Goal: Transaction & Acquisition: Download file/media

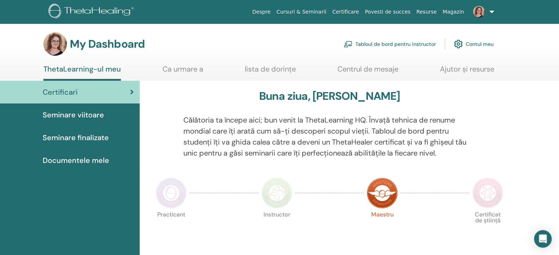
click at [412, 43] on link "Tabloul de bord pentru instructor" at bounding box center [390, 44] width 92 height 16
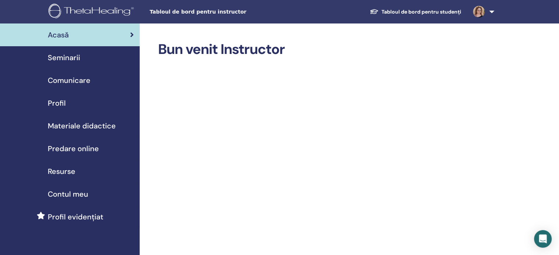
click at [67, 80] on span "Comunicare" at bounding box center [69, 80] width 43 height 11
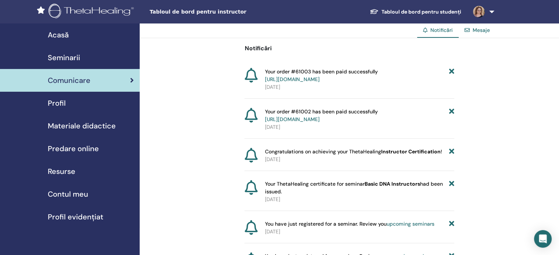
click at [60, 106] on span "Profil" at bounding box center [57, 103] width 18 height 11
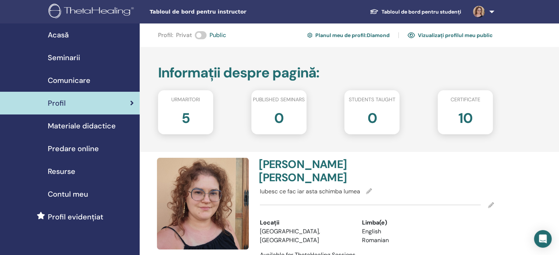
click at [72, 126] on span "Materiale didactice" at bounding box center [82, 126] width 68 height 11
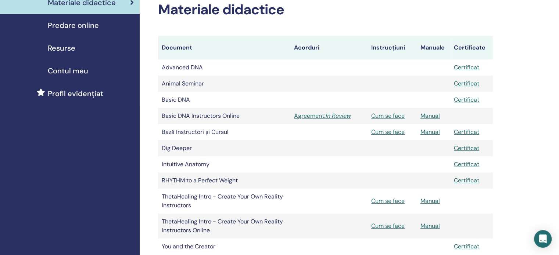
scroll to position [147, 0]
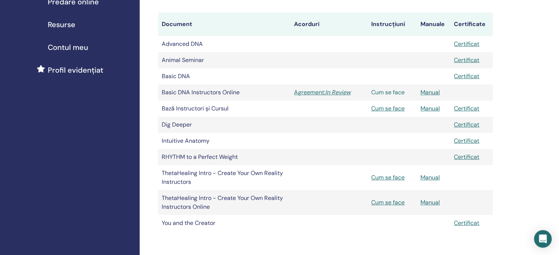
click at [383, 93] on link "Cum se face" at bounding box center [387, 93] width 33 height 8
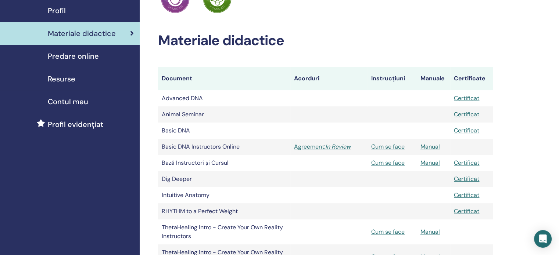
scroll to position [72, 0]
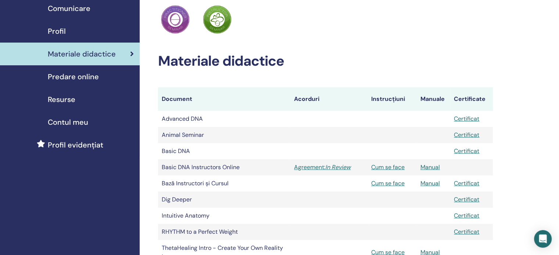
click at [70, 80] on span "Predare online" at bounding box center [73, 76] width 51 height 11
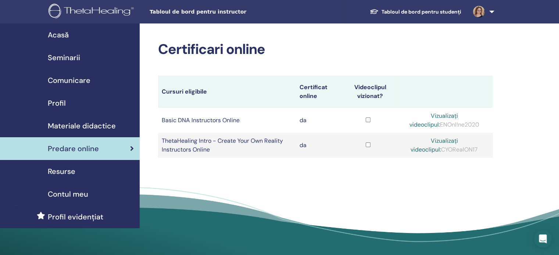
click at [66, 173] on span "Resurse" at bounding box center [62, 171] width 28 height 11
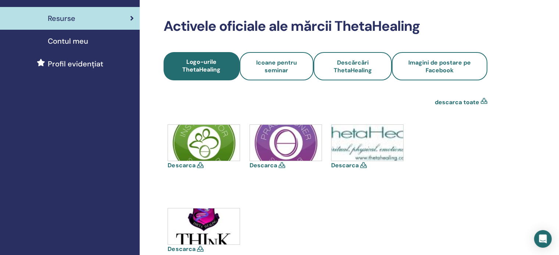
scroll to position [147, 0]
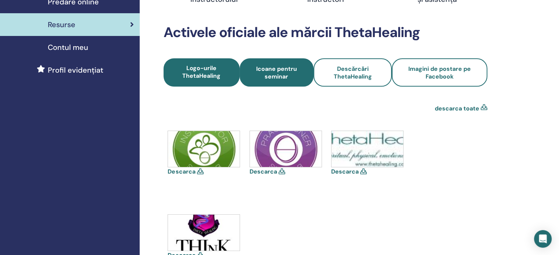
click at [287, 78] on span "Icoane pentru seminar" at bounding box center [277, 72] width 54 height 15
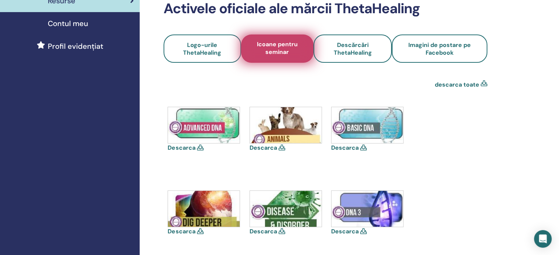
scroll to position [184, 0]
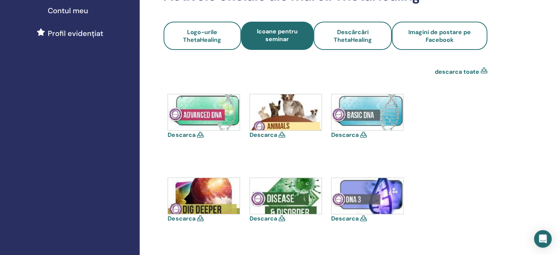
click at [356, 135] on link "Descarca" at bounding box center [345, 135] width 28 height 8
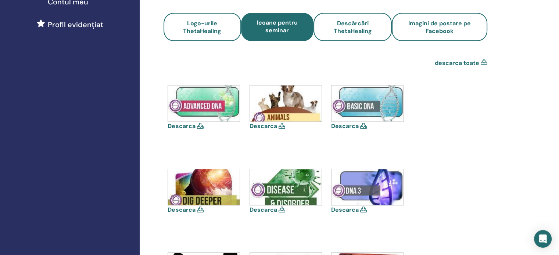
scroll to position [74, 0]
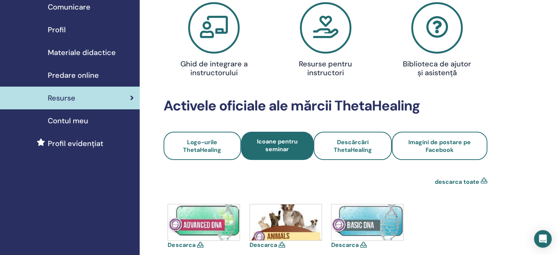
click at [78, 51] on span "Materiale didactice" at bounding box center [82, 52] width 68 height 11
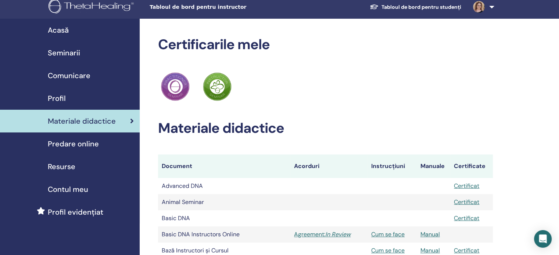
scroll to position [37, 0]
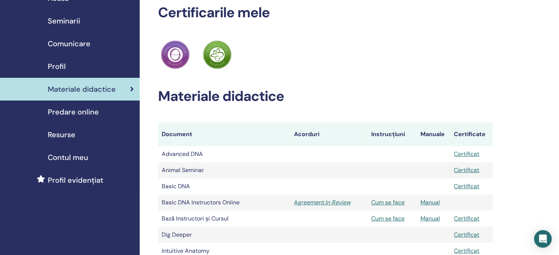
click at [78, 111] on span "Predare online" at bounding box center [73, 112] width 51 height 11
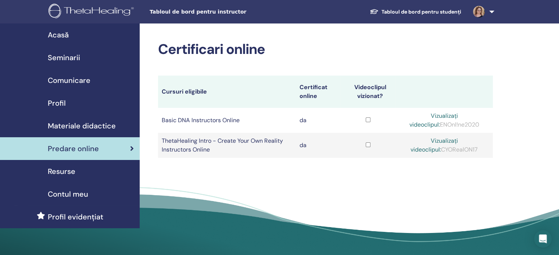
click at [58, 126] on span "Materiale didactice" at bounding box center [82, 126] width 68 height 11
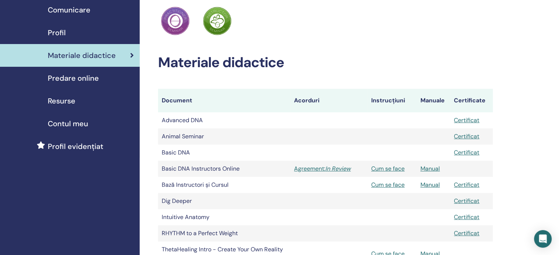
scroll to position [110, 0]
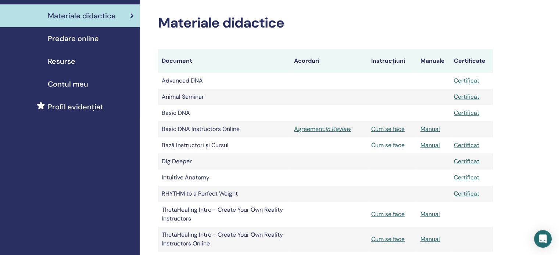
click at [389, 147] on link "Cum se face" at bounding box center [387, 146] width 33 height 8
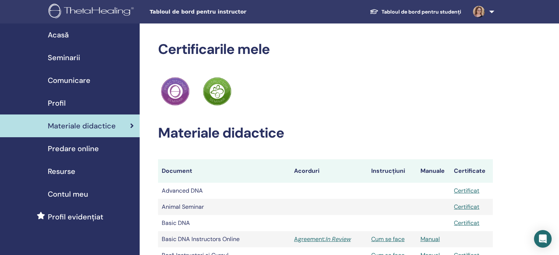
scroll to position [110, 0]
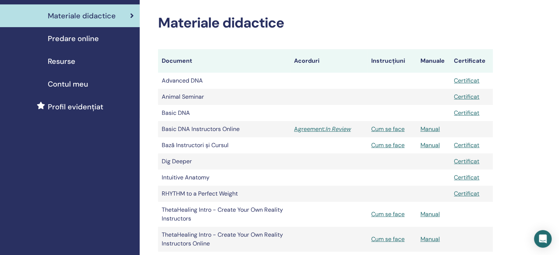
click at [69, 60] on span "Resurse" at bounding box center [62, 61] width 28 height 11
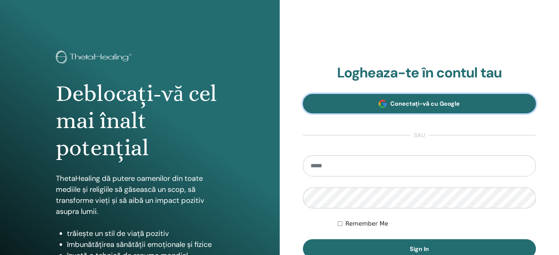
click at [418, 98] on link "Conectați-vă cu Google" at bounding box center [419, 103] width 233 height 19
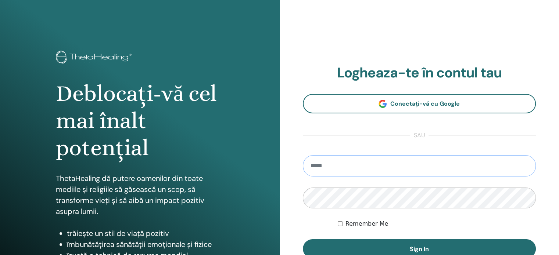
click at [340, 165] on input "email" at bounding box center [419, 165] width 233 height 21
type input "**********"
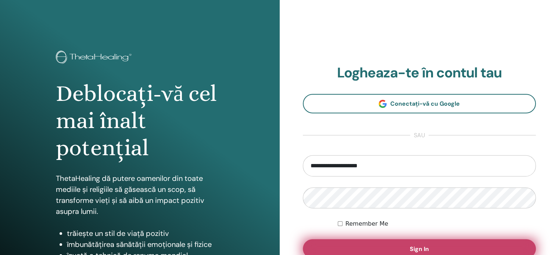
click at [369, 246] on button "Sign In" at bounding box center [419, 249] width 233 height 19
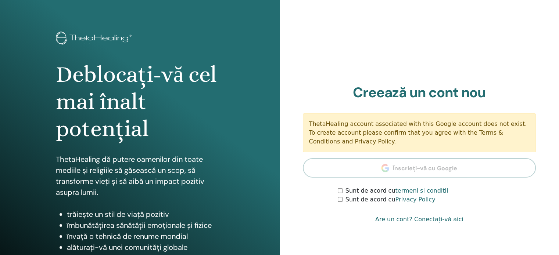
scroll to position [37, 0]
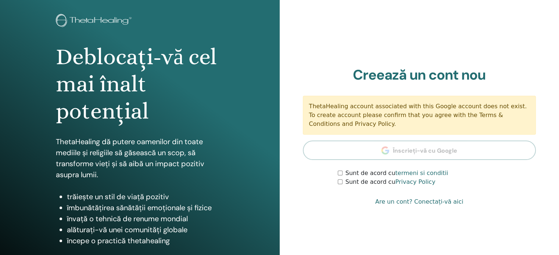
click at [379, 155] on section "Creează un cont nou ThetaHealing account associated with this Google account do…" at bounding box center [419, 127] width 233 height 120
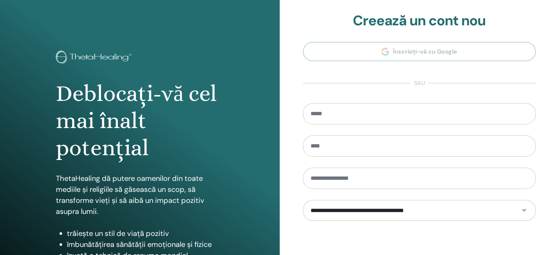
click at [383, 51] on section "**********" at bounding box center [419, 165] width 233 height 307
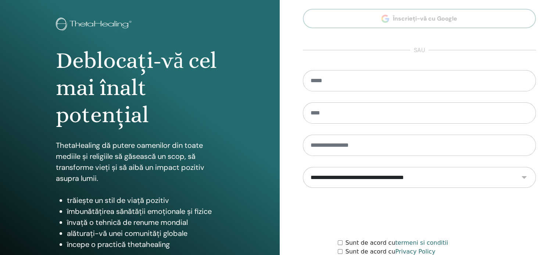
scroll to position [97, 0]
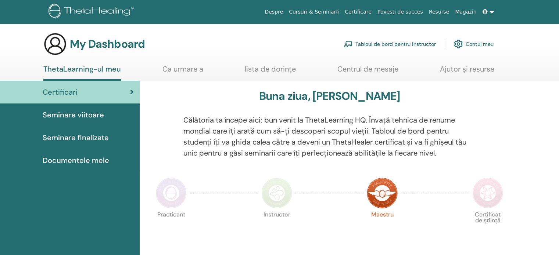
click at [404, 46] on link "Tabloul de bord pentru instructor" at bounding box center [390, 44] width 92 height 16
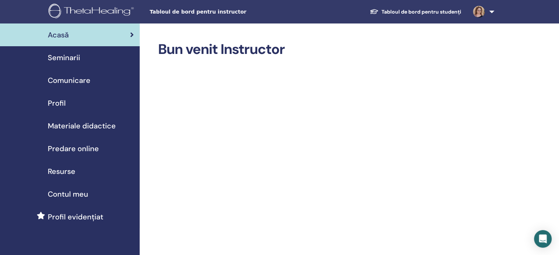
click at [60, 171] on span "Resurse" at bounding box center [62, 171] width 28 height 11
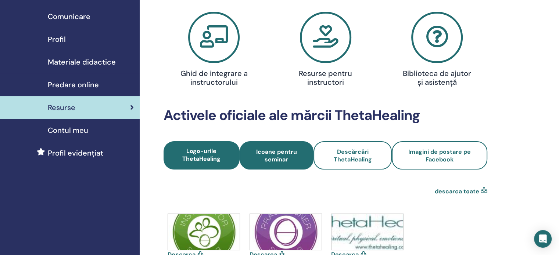
scroll to position [74, 0]
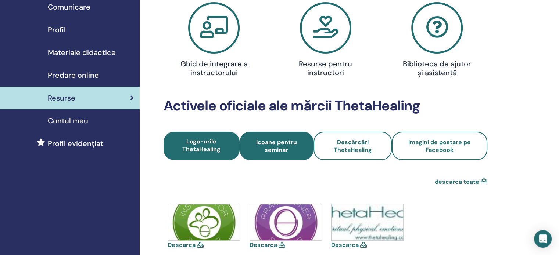
click at [276, 142] on span "Icoane pentru seminar" at bounding box center [277, 146] width 54 height 15
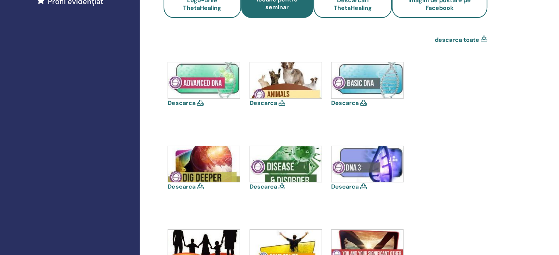
scroll to position [221, 0]
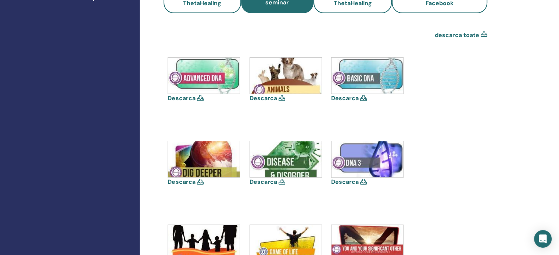
click at [200, 182] on icon at bounding box center [200, 182] width 7 height 6
click at [185, 182] on link "Descarca" at bounding box center [182, 182] width 28 height 8
click at [186, 97] on link "Descarca" at bounding box center [182, 98] width 28 height 8
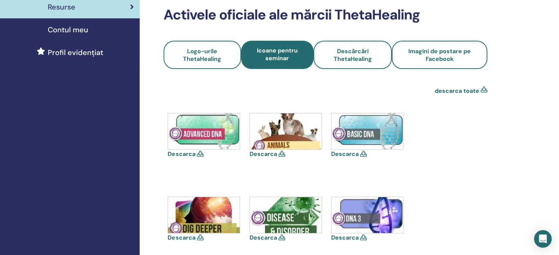
scroll to position [147, 0]
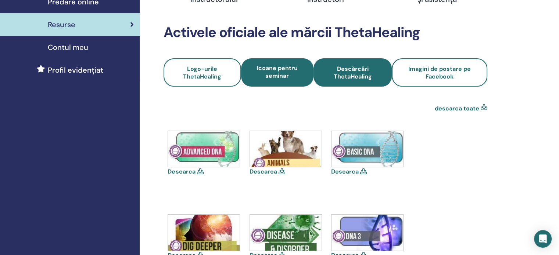
click at [353, 69] on span "Descărcări ThetaHealing" at bounding box center [352, 72] width 59 height 15
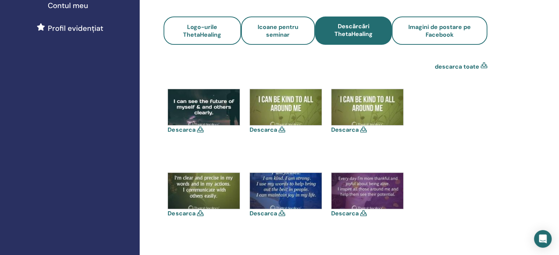
scroll to position [257, 0]
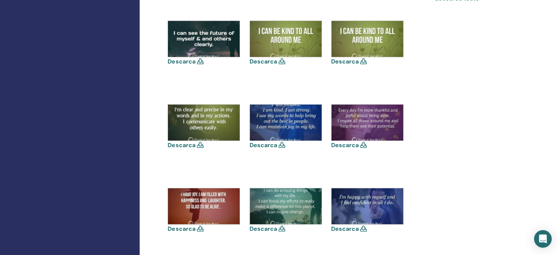
click at [270, 145] on link "Descarca" at bounding box center [264, 146] width 28 height 8
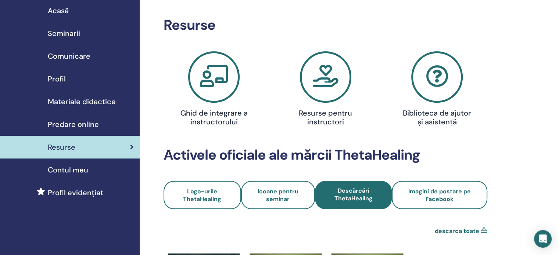
scroll to position [0, 0]
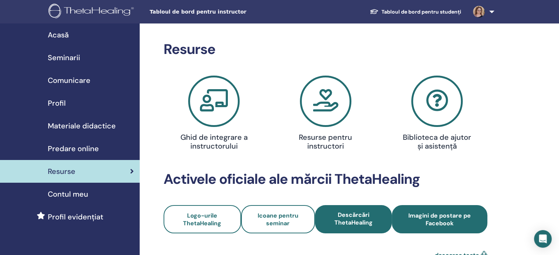
click at [434, 219] on span "Imagini de postare pe Facebook" at bounding box center [440, 219] width 76 height 15
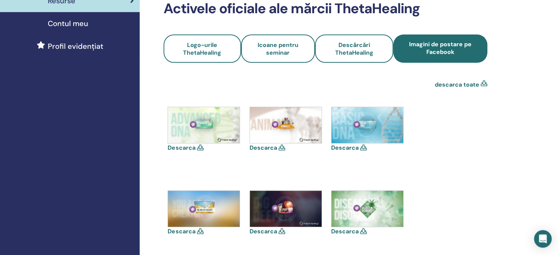
scroll to position [184, 0]
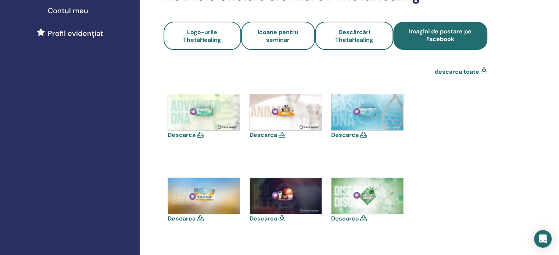
click at [461, 71] on link "descarca toate" at bounding box center [457, 72] width 44 height 9
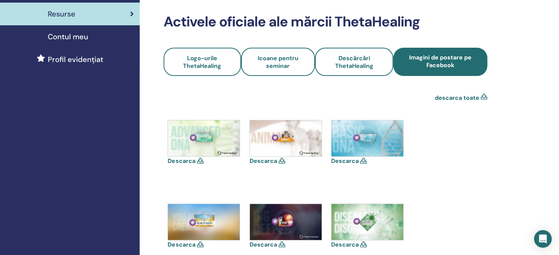
scroll to position [74, 0]
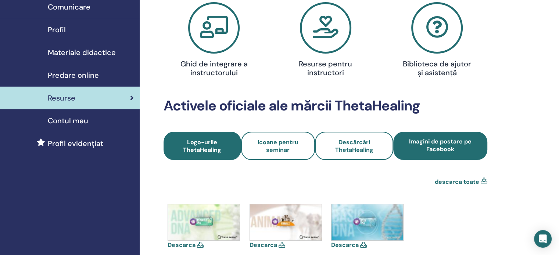
click at [212, 147] on span "Logo-urile ThetaHealing" at bounding box center [201, 146] width 57 height 15
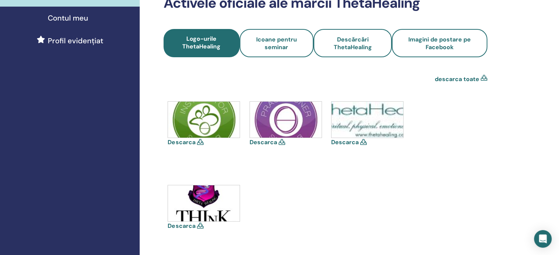
scroll to position [184, 0]
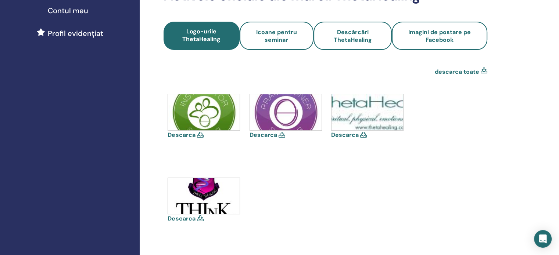
click at [467, 73] on link "descarca toate" at bounding box center [457, 72] width 44 height 9
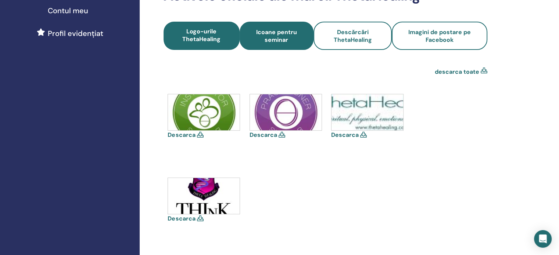
click at [273, 45] on link "Icoane pentru seminar" at bounding box center [277, 36] width 74 height 28
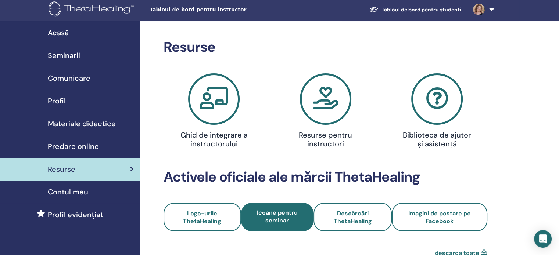
scroll to position [147, 0]
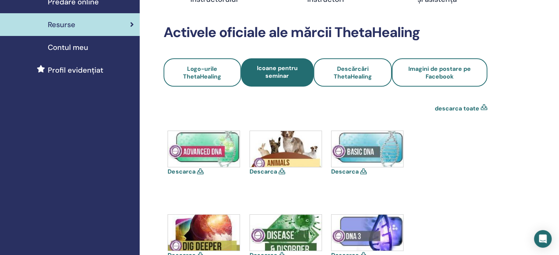
click at [456, 109] on link "descarca toate" at bounding box center [457, 108] width 44 height 9
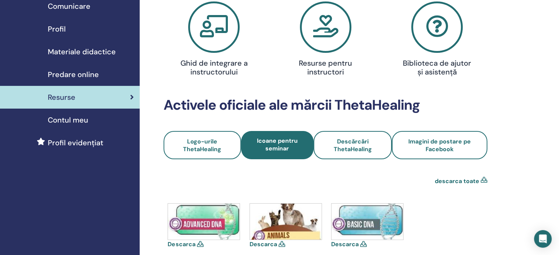
scroll to position [74, 0]
